Goal: Check status: Check status

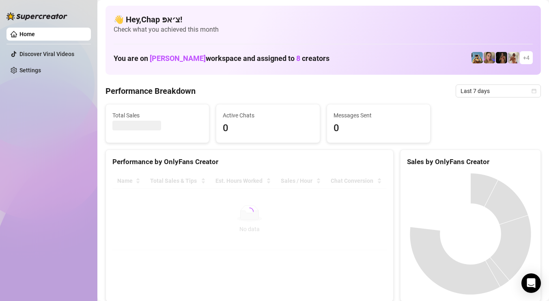
click at [482, 94] on span "Last 7 days" at bounding box center [498, 91] width 75 height 12
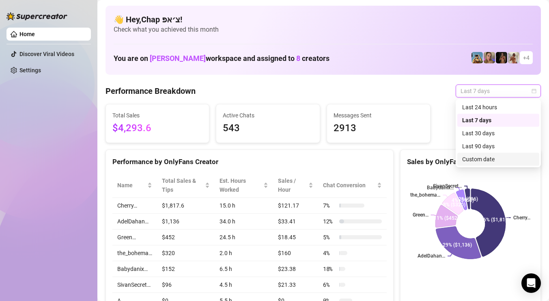
click at [478, 157] on div "Custom date" at bounding box center [498, 159] width 72 height 9
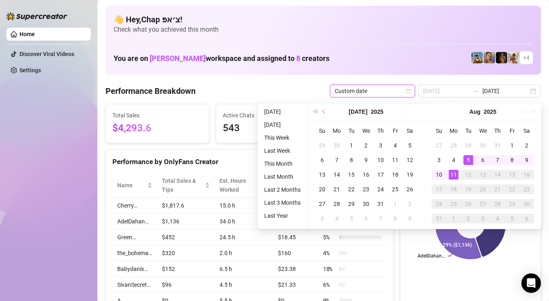
type input "[DATE]"
click at [453, 174] on div "11" at bounding box center [454, 175] width 10 height 10
type input "[DATE]"
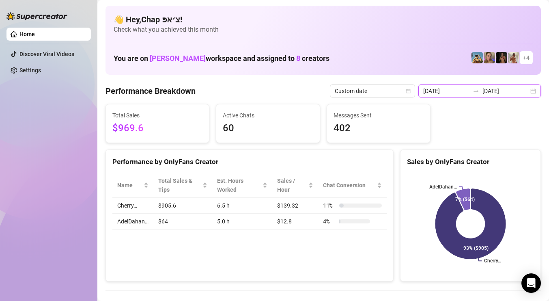
click at [499, 86] on input "[DATE]" at bounding box center [506, 90] width 46 height 9
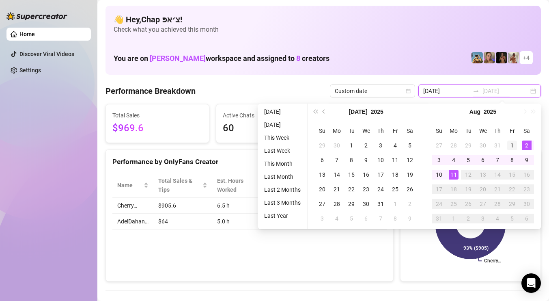
type input "[DATE]"
click at [513, 143] on div "1" at bounding box center [512, 145] width 10 height 10
type input "[DATE]"
click at [455, 173] on div "11" at bounding box center [454, 175] width 10 height 10
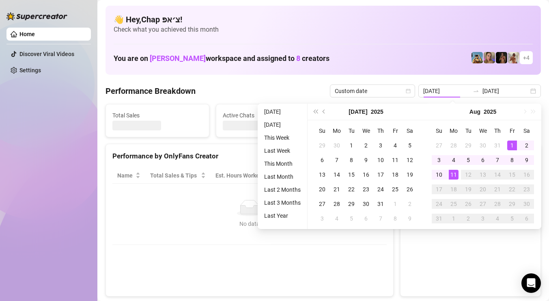
type input "[DATE]"
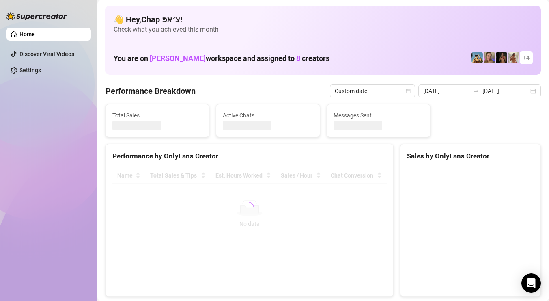
click at [455, 173] on canvas at bounding box center [470, 229] width 127 height 122
